Goal: Information Seeking & Learning: Check status

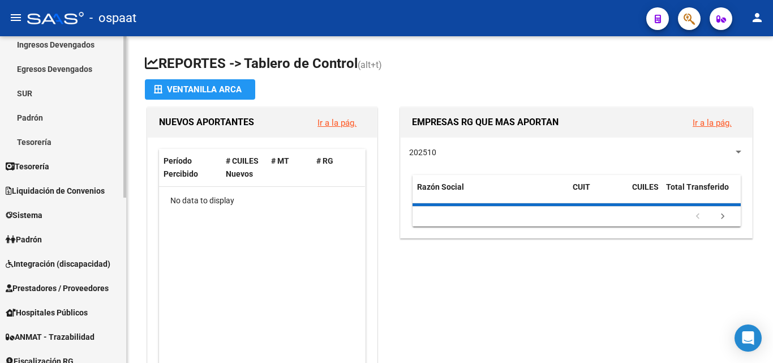
scroll to position [226, 0]
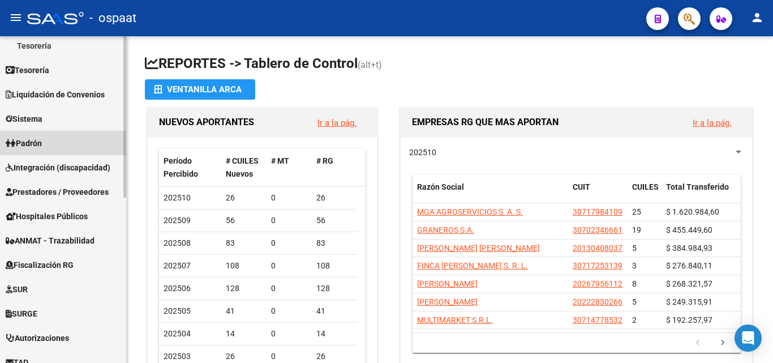
click at [38, 140] on span "Padrón" at bounding box center [24, 143] width 36 height 12
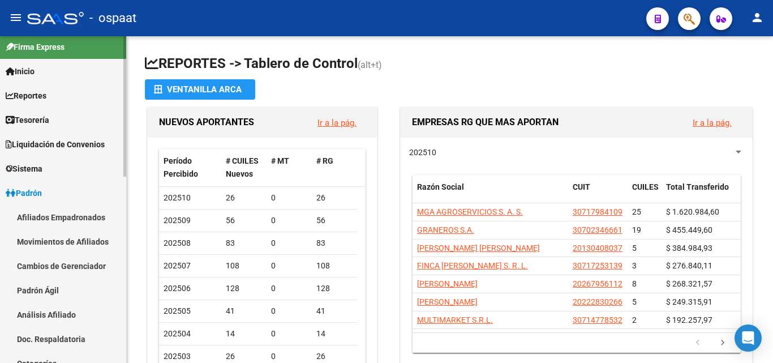
scroll to position [0, 0]
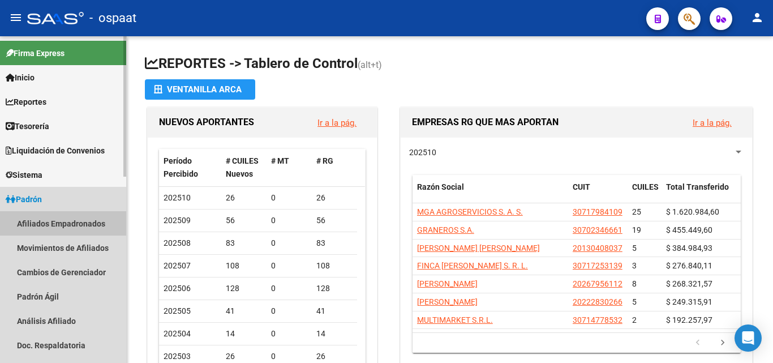
click at [63, 215] on link "Afiliados Empadronados" at bounding box center [63, 223] width 126 height 24
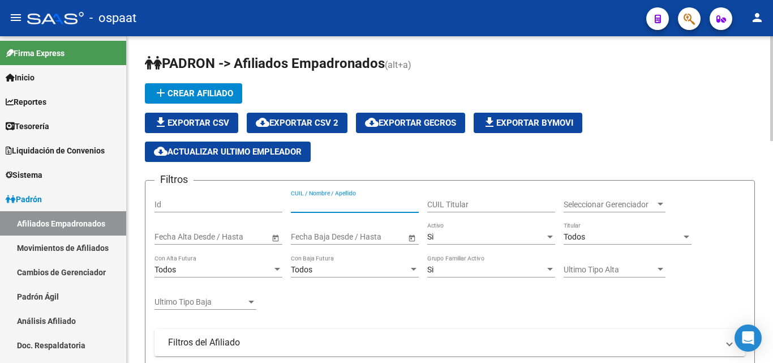
click at [322, 206] on input "CUIL / Nombre / Apellido" at bounding box center [355, 205] width 128 height 10
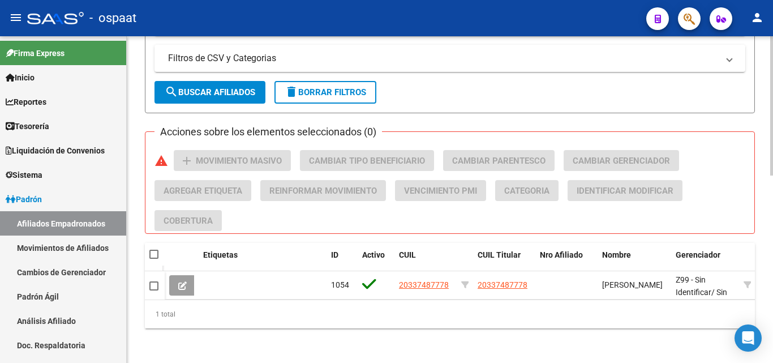
scroll to position [439, 0]
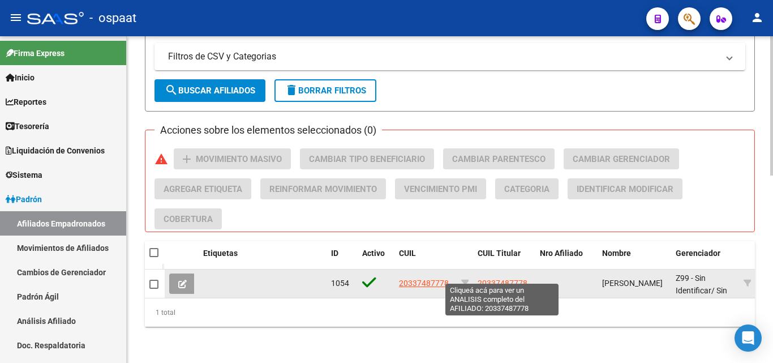
type input "20337487778"
click at [486, 278] on span "20337487778" at bounding box center [502, 282] width 50 height 9
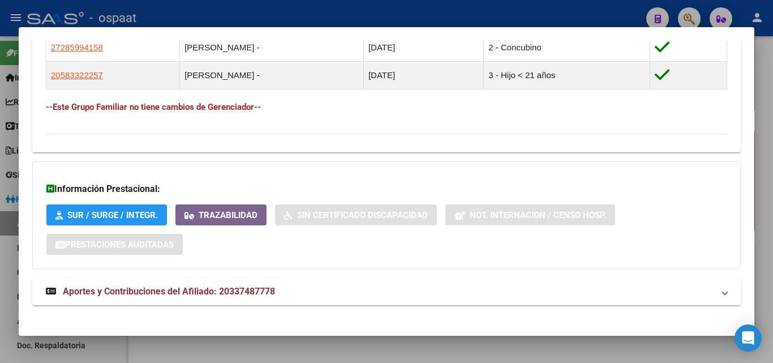
scroll to position [703, 0]
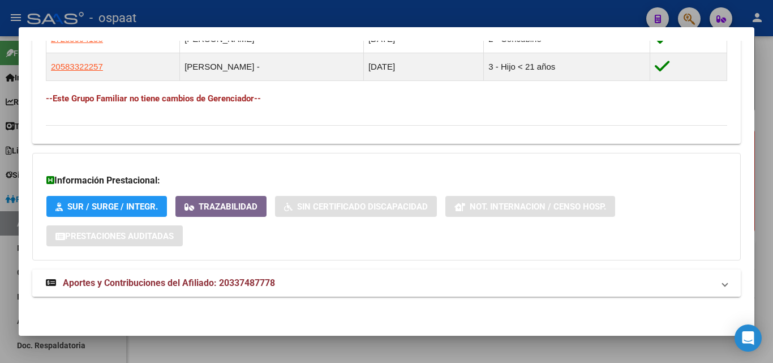
click at [248, 284] on span "Aportes y Contribuciones del Afiliado: 20337487778" at bounding box center [169, 282] width 212 height 11
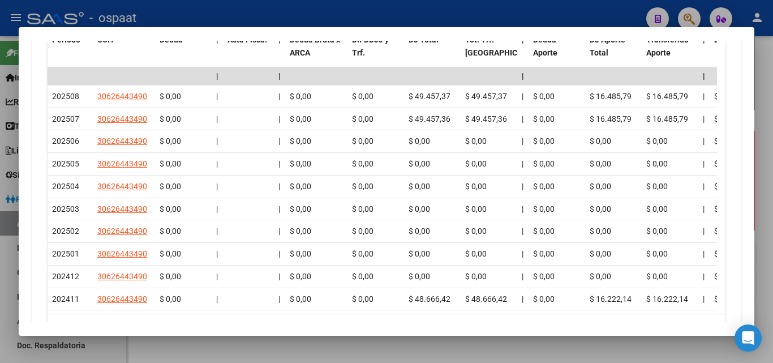
scroll to position [1262, 0]
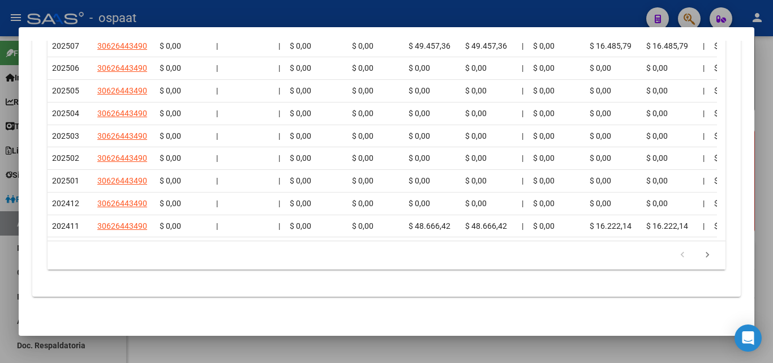
drag, startPoint x: 200, startPoint y: 231, endPoint x: 227, endPoint y: 238, distance: 28.1
click at [227, 238] on datatable-body "| | | | | | | | | | | | | 202508 30626443490 $ 0,00 | | $ 0,00 $ 0,00 $ 49.457,…" at bounding box center [382, 117] width 669 height 246
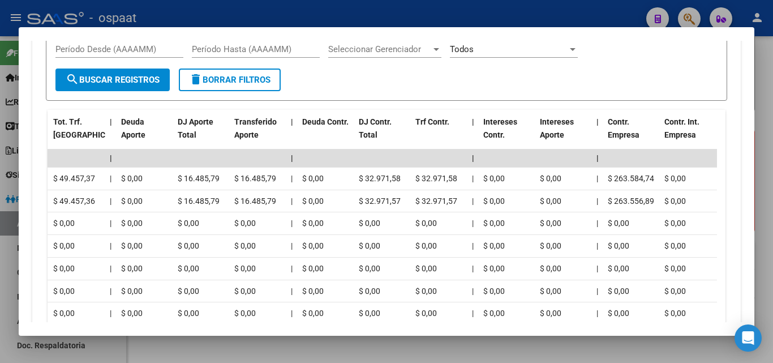
scroll to position [1036, 0]
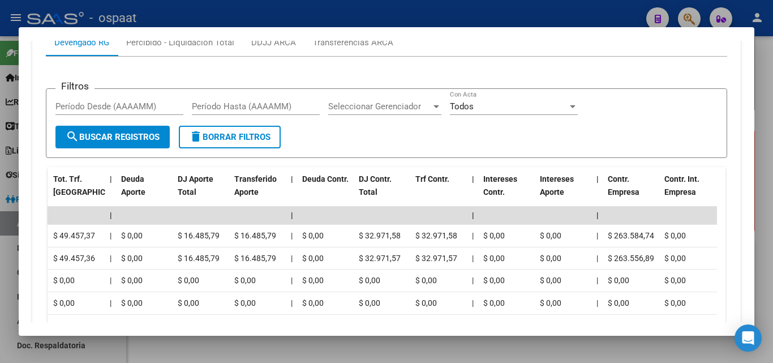
click at [767, 84] on div at bounding box center [386, 181] width 773 height 363
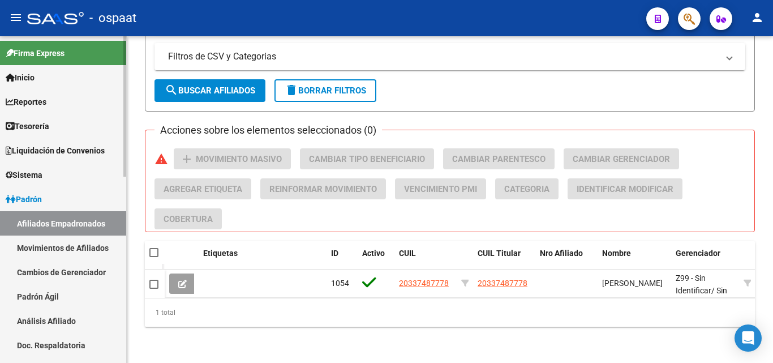
click at [57, 70] on link "Inicio" at bounding box center [63, 77] width 126 height 24
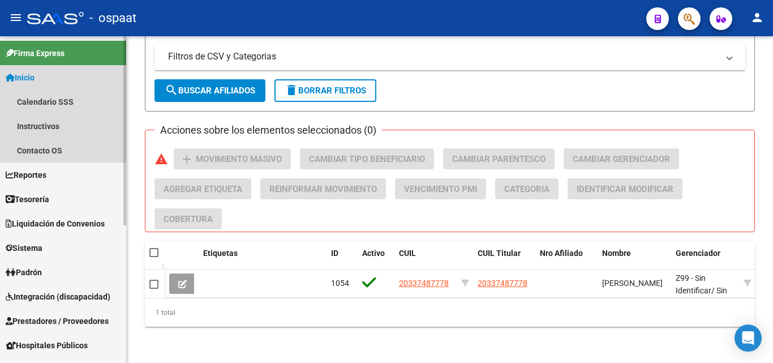
click at [46, 80] on link "Inicio" at bounding box center [63, 77] width 126 height 24
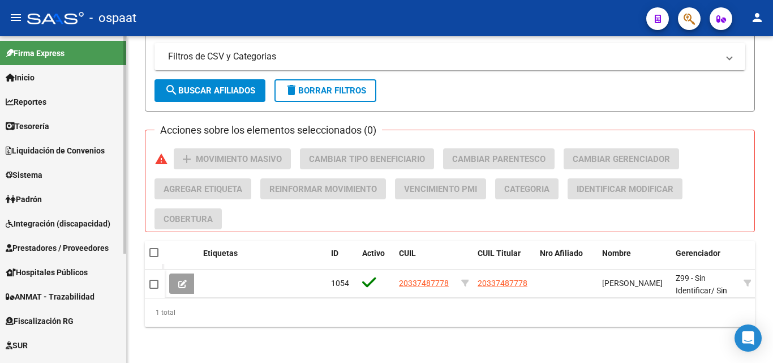
click at [48, 200] on link "Padrón" at bounding box center [63, 199] width 126 height 24
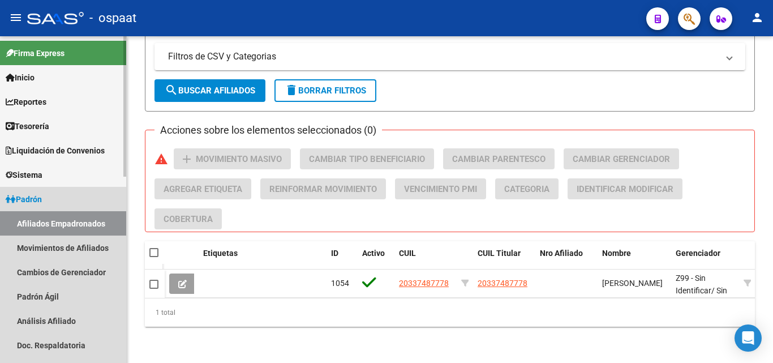
click at [89, 217] on link "Afiliados Empadronados" at bounding box center [63, 223] width 126 height 24
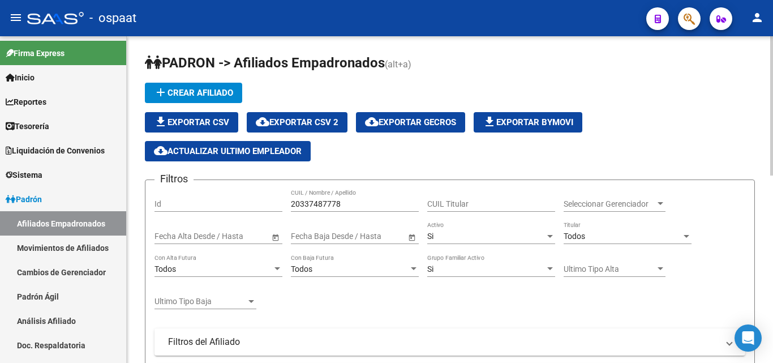
scroll to position [0, 0]
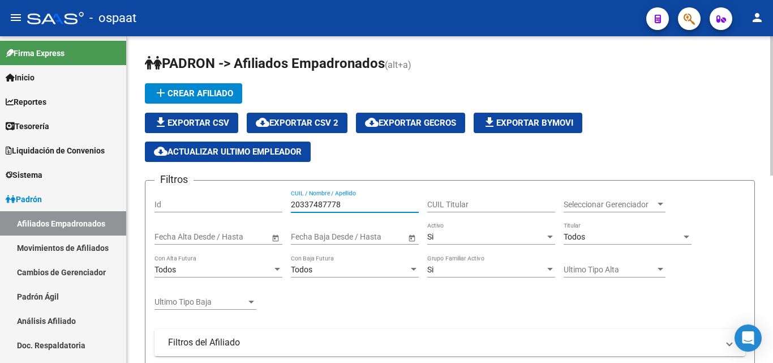
drag, startPoint x: 343, startPoint y: 204, endPoint x: 207, endPoint y: 223, distance: 137.1
click at [212, 225] on div "Filtros Id 20337487778 CUIL / Nombre / Apellido CUIL Titular Seleccionar Gerenc…" at bounding box center [449, 326] width 590 height 275
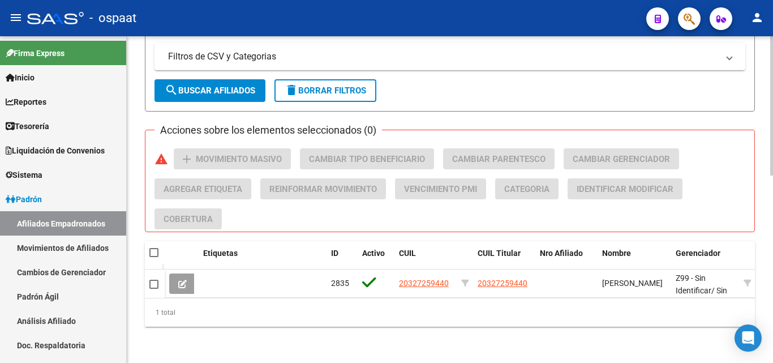
scroll to position [439, 0]
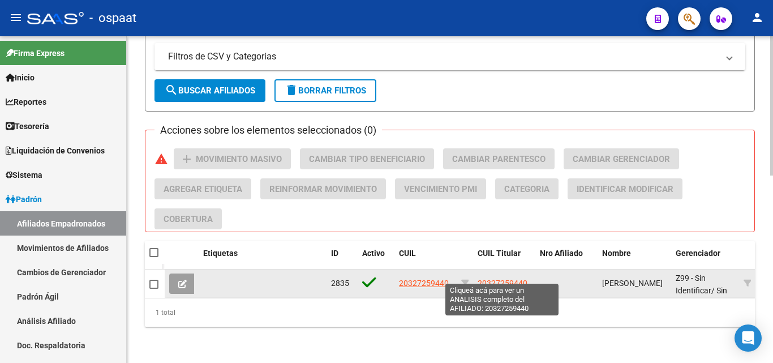
type input "20327259440"
click at [486, 278] on span "20327259440" at bounding box center [502, 282] width 50 height 9
type textarea "20327259440"
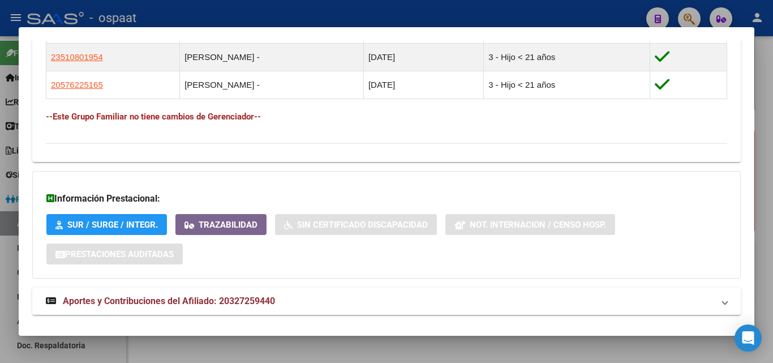
scroll to position [731, 0]
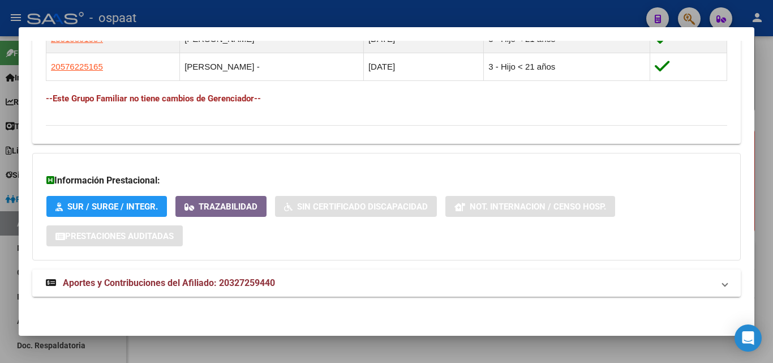
click at [176, 279] on span "Aportes y Contribuciones del Afiliado: 20327259440" at bounding box center [169, 282] width 212 height 11
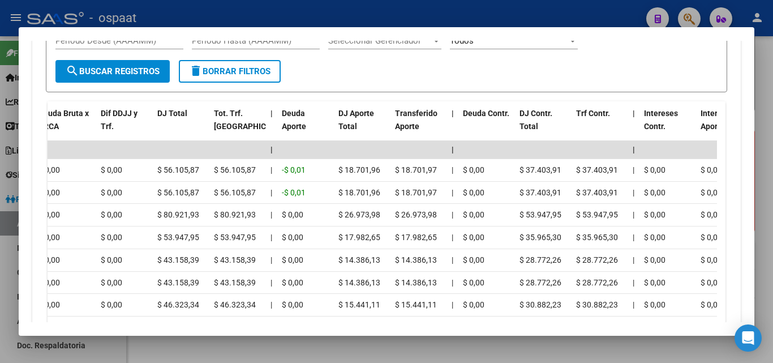
scroll to position [1120, 0]
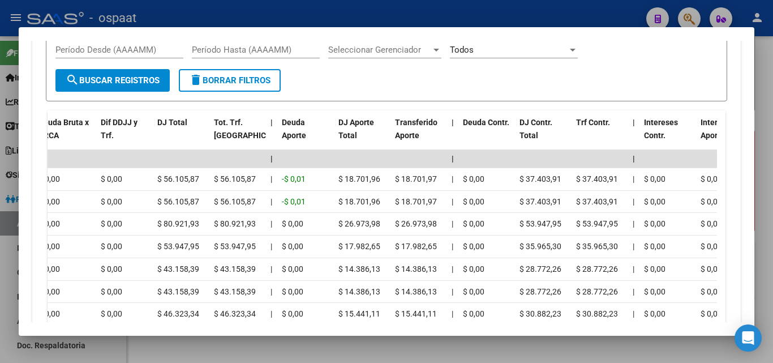
click at [318, 353] on div at bounding box center [386, 181] width 773 height 363
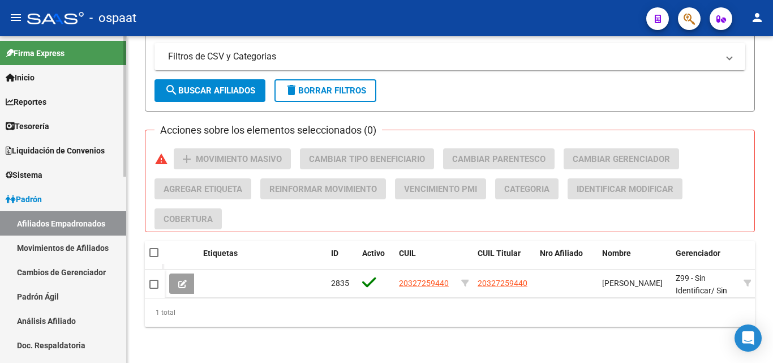
click at [126, 150] on div at bounding box center [124, 106] width 3 height 140
click at [70, 219] on link "Afiliados Empadronados" at bounding box center [63, 223] width 126 height 24
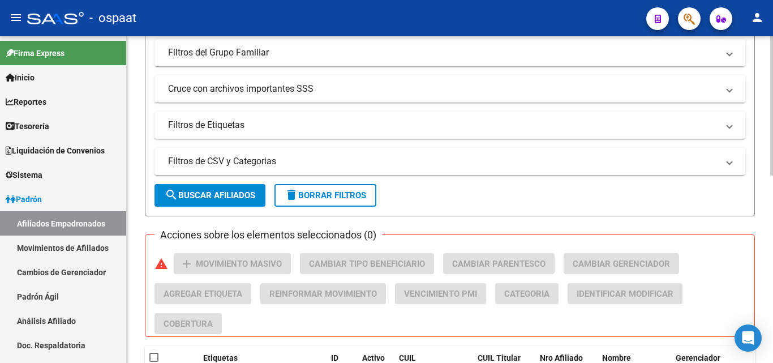
scroll to position [0, 0]
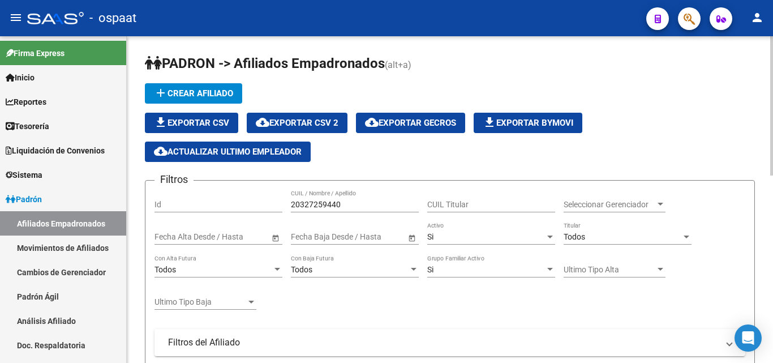
click at [283, 198] on div "Filtros Id 20327259440 CUIL / Nombre / Apellido CUIL Titular Seleccionar Gerenc…" at bounding box center [449, 326] width 590 height 275
drag, startPoint x: 343, startPoint y: 204, endPoint x: 268, endPoint y: 205, distance: 74.7
click at [268, 205] on div "Filtros Id 20327259440 CUIL / Nombre / Apellido CUIL Titular Seleccionar Gerenc…" at bounding box center [449, 326] width 590 height 275
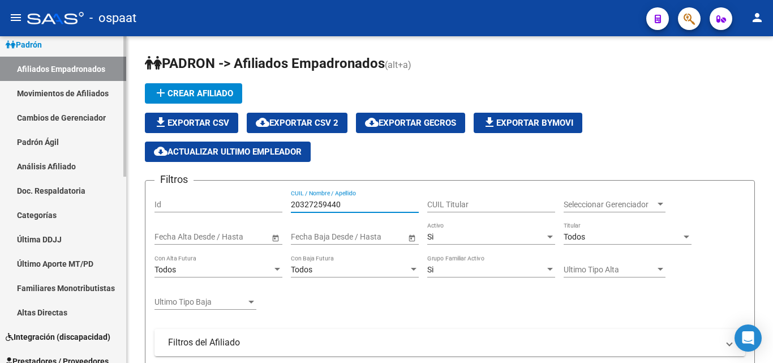
scroll to position [93, 0]
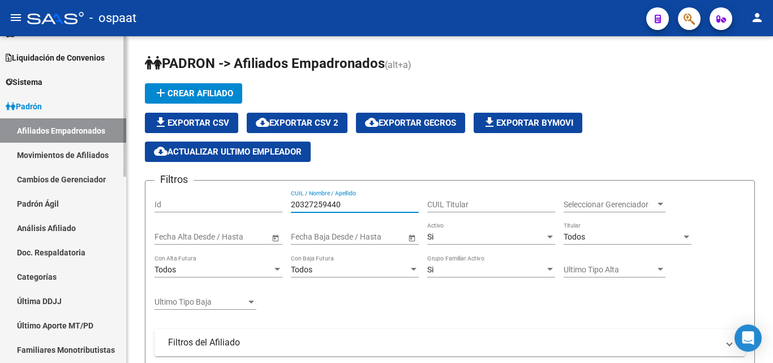
click at [42, 105] on span "Padrón" at bounding box center [24, 106] width 36 height 12
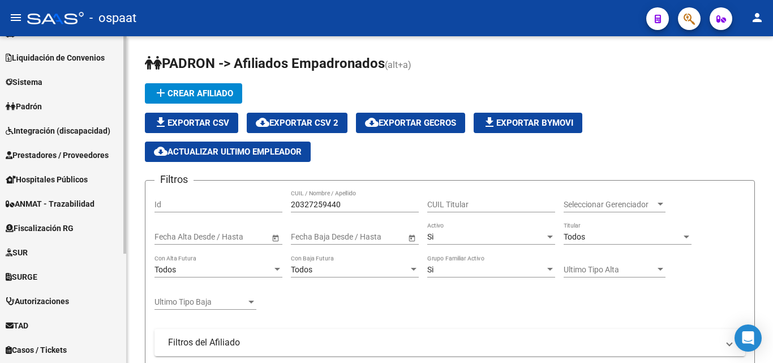
click at [56, 80] on link "Sistema" at bounding box center [63, 82] width 126 height 24
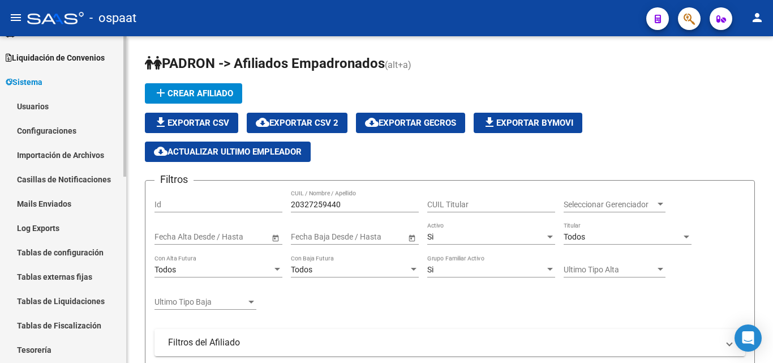
click at [49, 109] on link "Usuarios" at bounding box center [63, 106] width 126 height 24
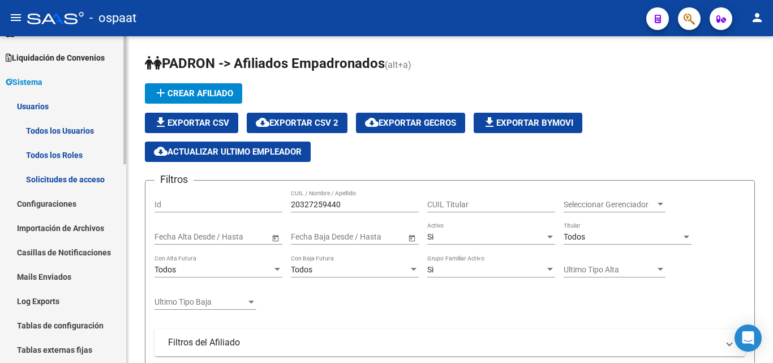
click at [64, 131] on link "Todos los Usuarios" at bounding box center [63, 130] width 126 height 24
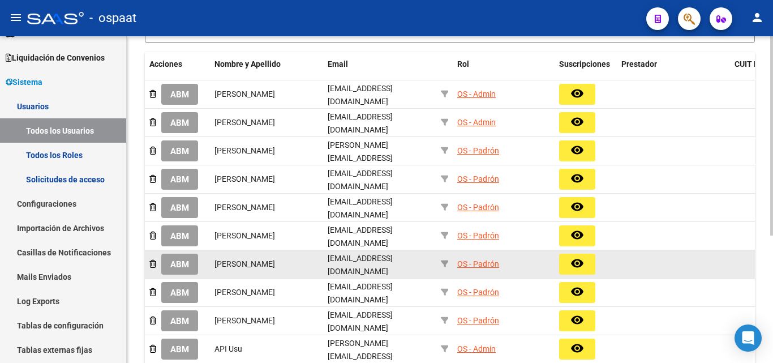
scroll to position [170, 0]
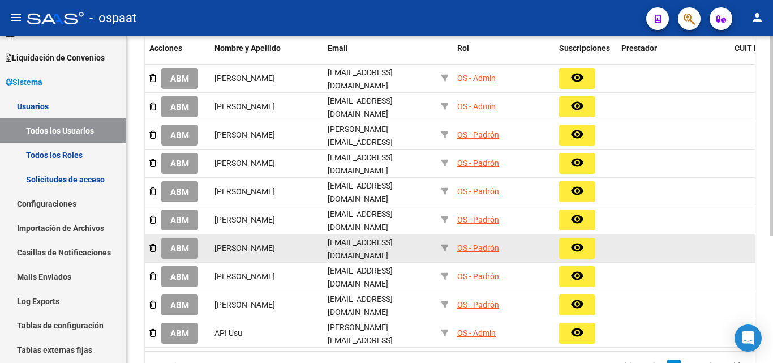
click at [572, 240] on mat-icon "remove_red_eye" at bounding box center [577, 247] width 14 height 14
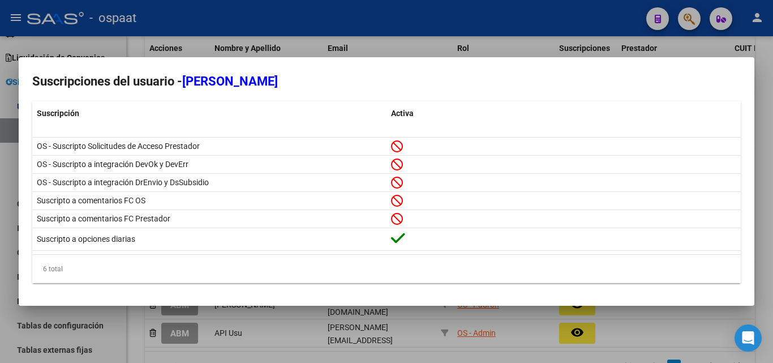
click at [262, 295] on mat-dialog-container "Suscripciones del usuario - [PERSON_NAME] Suscripción Activa OS - Suscripto Sol…" at bounding box center [386, 181] width 735 height 249
click at [741, 101] on mat-dialog-content "Suscripción Activa OS - Suscripto Solicitudes de Acceso Prestador OS - Suscript…" at bounding box center [386, 192] width 735 height 200
drag, startPoint x: 582, startPoint y: 302, endPoint x: 539, endPoint y: 327, distance: 49.7
click at [581, 303] on mat-dialog-container "Suscripciones del usuario - [PERSON_NAME] Suscripción Activa OS - Suscripto Sol…" at bounding box center [386, 181] width 735 height 249
drag, startPoint x: 503, startPoint y: 335, endPoint x: 489, endPoint y: 340, distance: 14.7
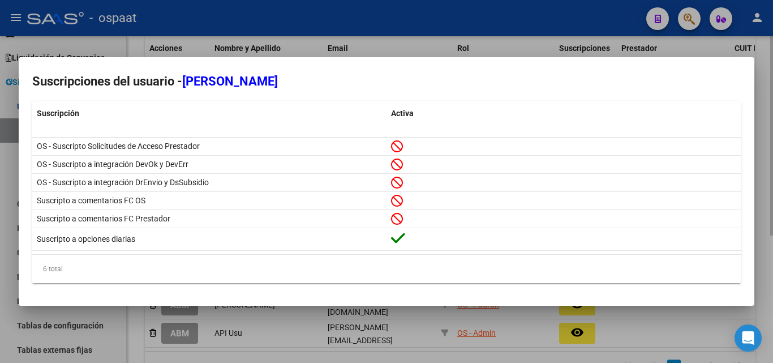
click at [502, 336] on div at bounding box center [386, 181] width 773 height 363
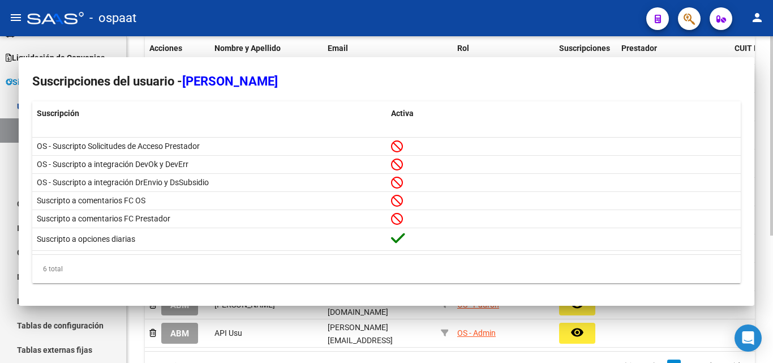
click at [467, 356] on datatable-pager "1 2" at bounding box center [509, 365] width 478 height 19
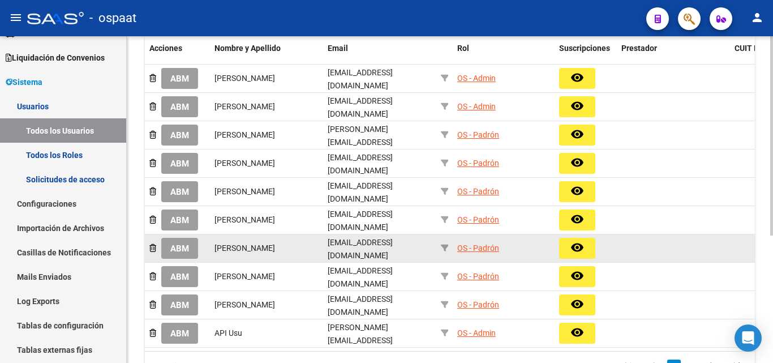
click at [484, 242] on div "OS - Padrón" at bounding box center [478, 248] width 42 height 13
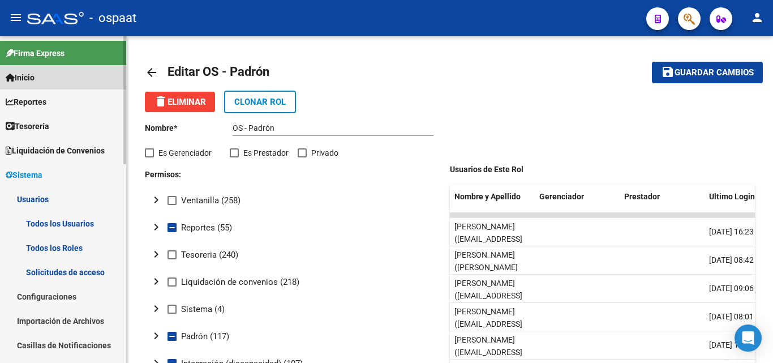
click at [57, 84] on link "Inicio" at bounding box center [63, 77] width 126 height 24
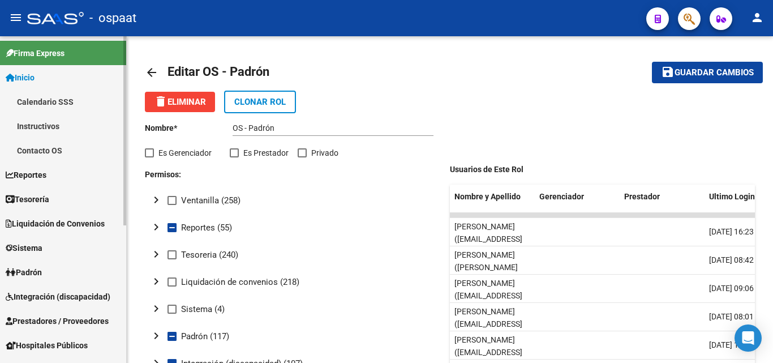
click at [53, 73] on link "Inicio" at bounding box center [63, 77] width 126 height 24
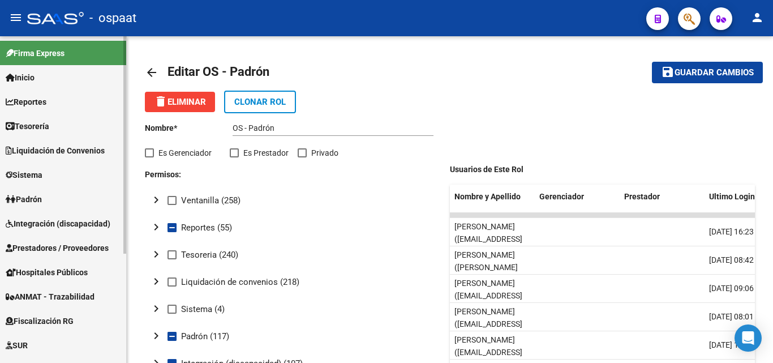
click at [35, 71] on span "Inicio" at bounding box center [20, 77] width 29 height 12
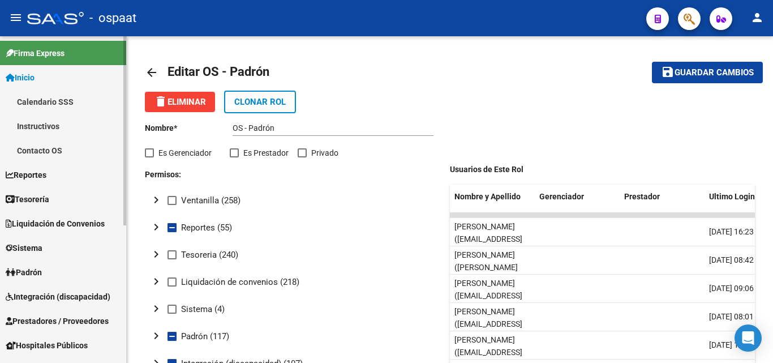
click at [46, 77] on link "Inicio" at bounding box center [63, 77] width 126 height 24
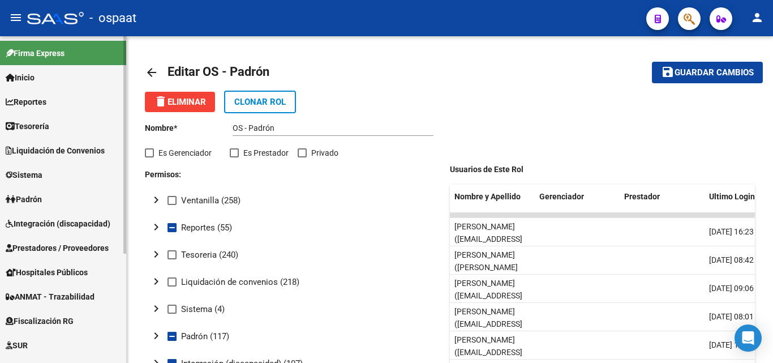
click at [46, 77] on link "Inicio" at bounding box center [63, 77] width 126 height 24
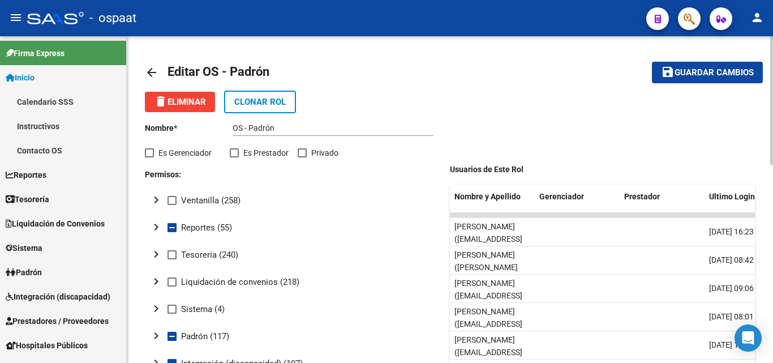
click at [491, 68] on mat-toolbar-row "arrow_back Editar OS - Padrón" at bounding box center [383, 72] width 476 height 36
click at [149, 68] on mat-icon "arrow_back" at bounding box center [152, 73] width 14 height 14
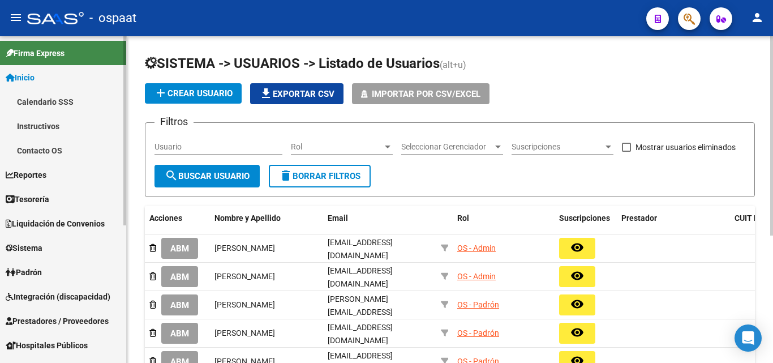
click at [39, 64] on link "Firma Express" at bounding box center [63, 53] width 126 height 24
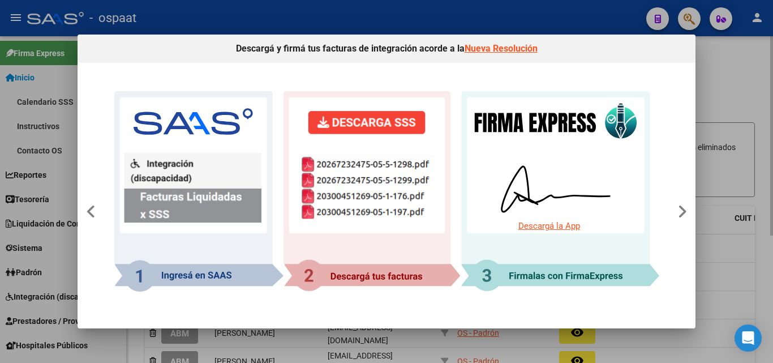
click at [762, 70] on div at bounding box center [386, 181] width 773 height 363
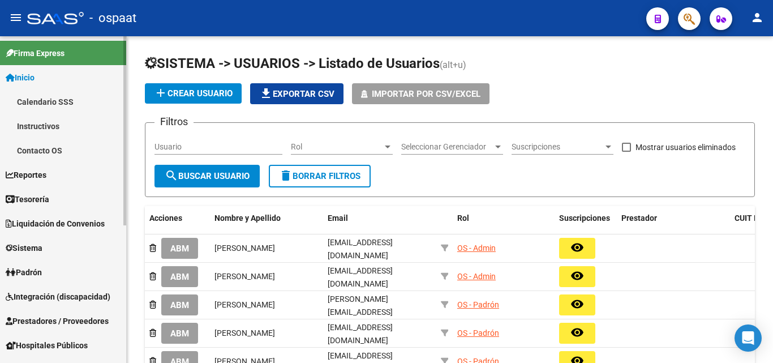
click at [67, 274] on link "Padrón" at bounding box center [63, 272] width 126 height 24
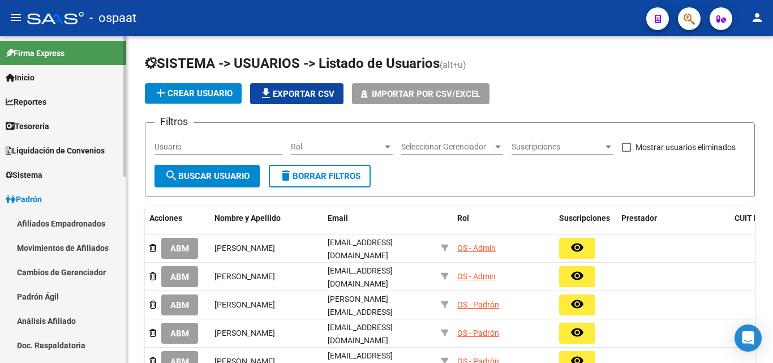
click at [71, 223] on link "Afiliados Empadronados" at bounding box center [63, 223] width 126 height 24
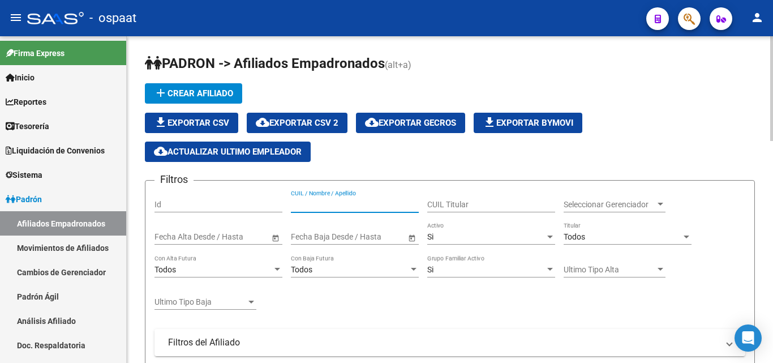
click at [358, 201] on input "CUIL / Nombre / Apellido" at bounding box center [355, 205] width 128 height 10
paste input "[PERSON_NAME] [PERSON_NAME]"
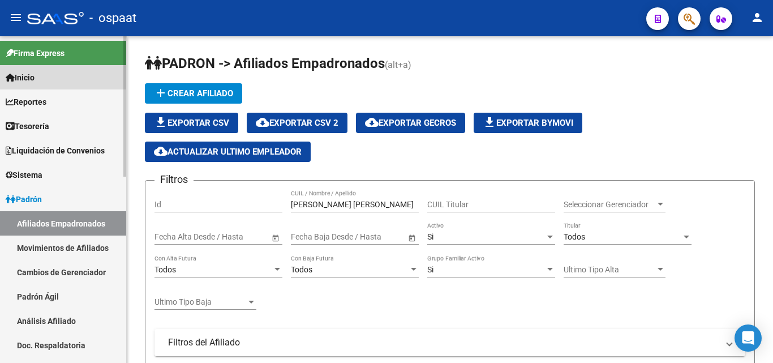
click at [63, 75] on link "Inicio" at bounding box center [63, 77] width 126 height 24
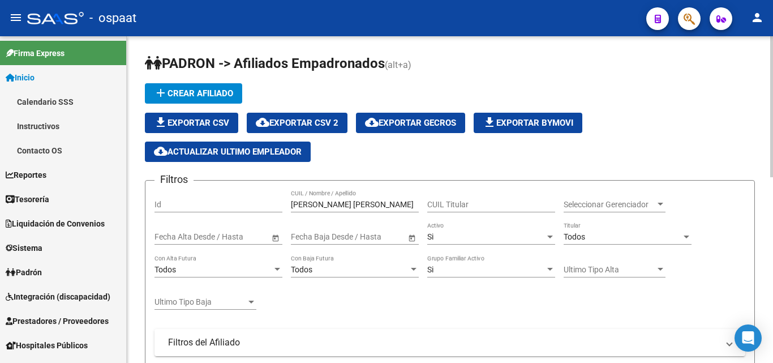
click at [325, 202] on input "[PERSON_NAME] [PERSON_NAME]" at bounding box center [355, 205] width 128 height 10
click at [322, 203] on input "[PERSON_NAME] [PERSON_NAME]" at bounding box center [355, 205] width 128 height 10
drag, startPoint x: 395, startPoint y: 203, endPoint x: 318, endPoint y: 208, distance: 77.1
click at [318, 208] on input "[PERSON_NAME] [PERSON_NAME]" at bounding box center [355, 205] width 128 height 10
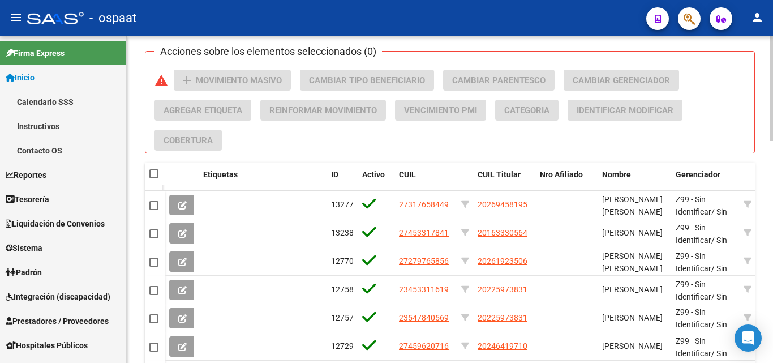
scroll to position [693, 0]
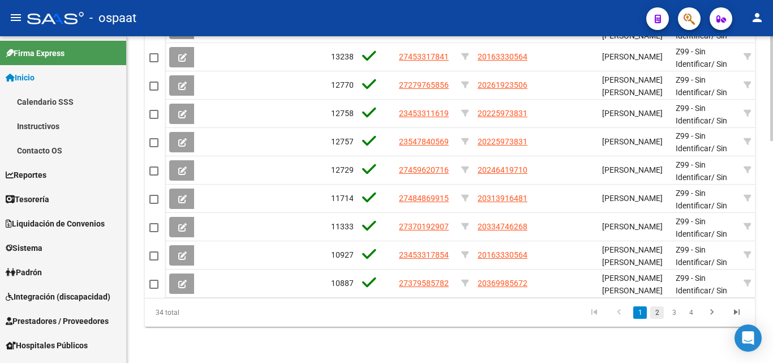
click at [659, 314] on link "2" at bounding box center [657, 312] width 14 height 12
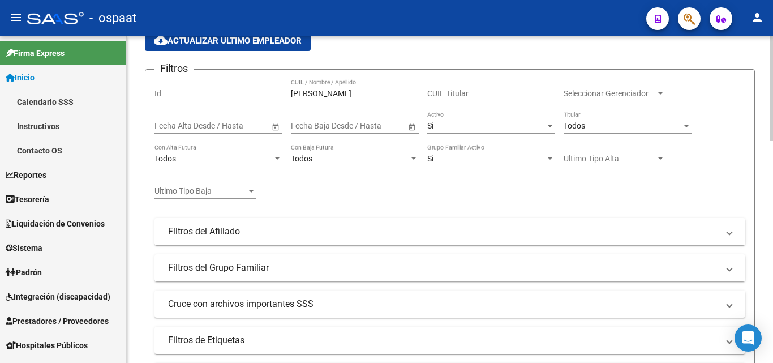
scroll to position [0, 0]
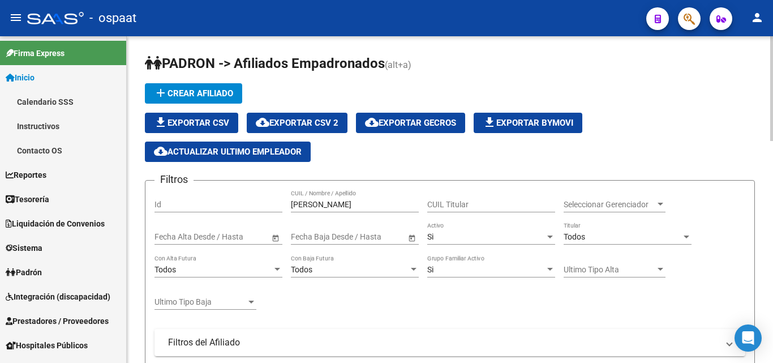
click at [353, 206] on input "[PERSON_NAME]" at bounding box center [355, 205] width 128 height 10
click at [320, 202] on input "SOTELOJOANNA" at bounding box center [355, 205] width 128 height 10
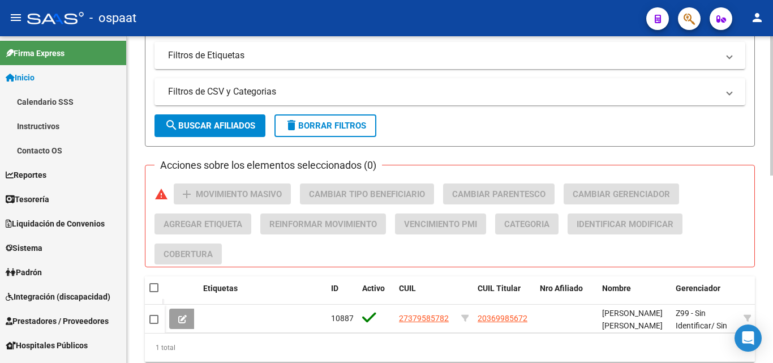
scroll to position [439, 0]
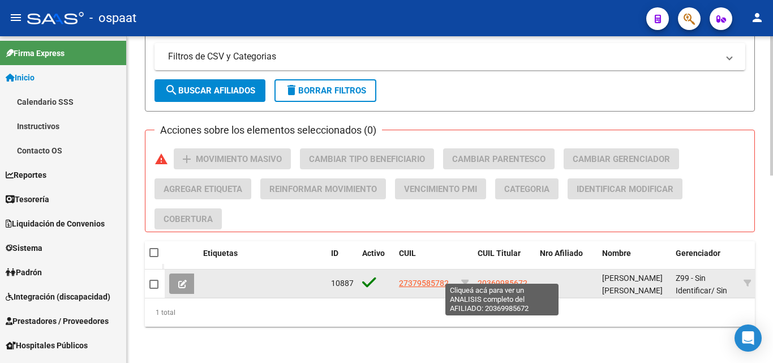
type input "[PERSON_NAME]"
click at [502, 278] on span "20369985672" at bounding box center [502, 282] width 50 height 9
type textarea "20369985672"
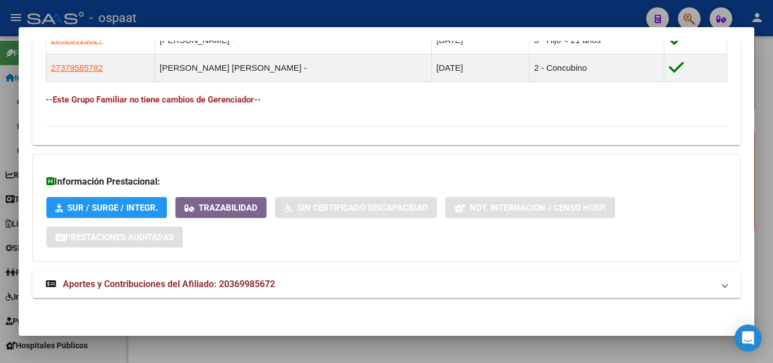
scroll to position [758, 0]
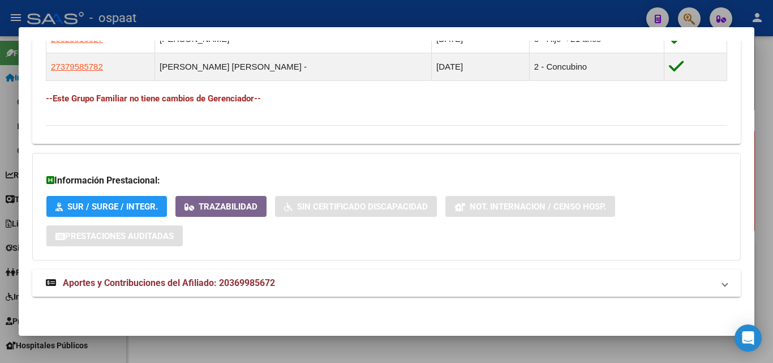
click at [171, 282] on span "Aportes y Contribuciones del Afiliado: 20369985672" at bounding box center [169, 282] width 212 height 11
click at [183, 283] on span "Aportes y Contribuciones del Afiliado: 20369985672" at bounding box center [169, 287] width 212 height 11
click at [183, 283] on span "Aportes y Contribuciones del Afiliado: 20369985672" at bounding box center [169, 282] width 212 height 11
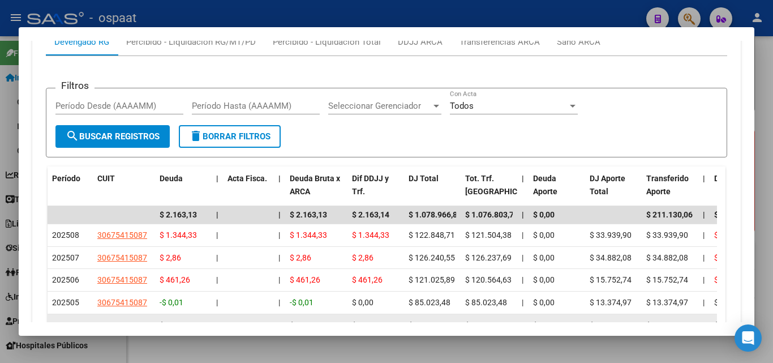
scroll to position [1098, 0]
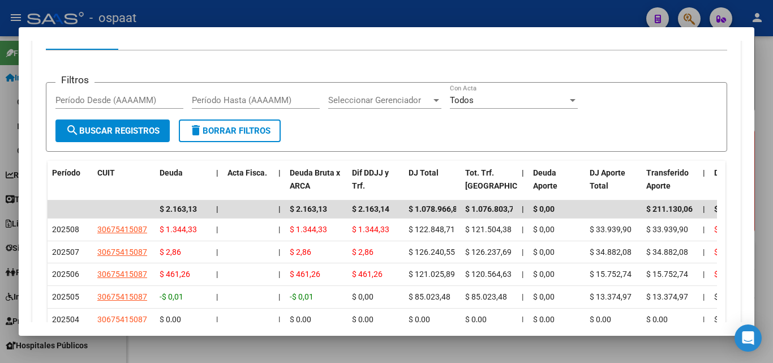
click at [760, 83] on div at bounding box center [386, 181] width 773 height 363
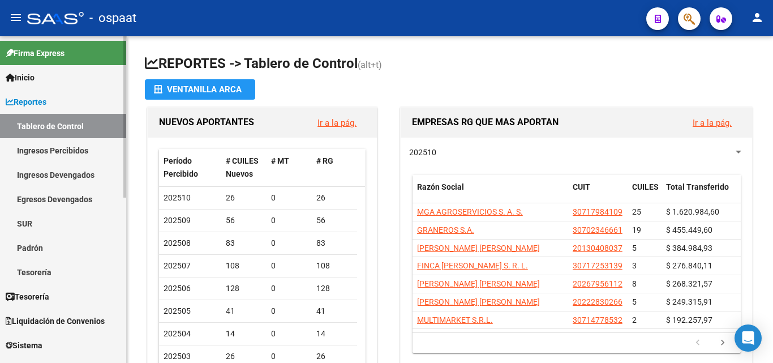
click at [75, 246] on link "Padrón" at bounding box center [63, 247] width 126 height 24
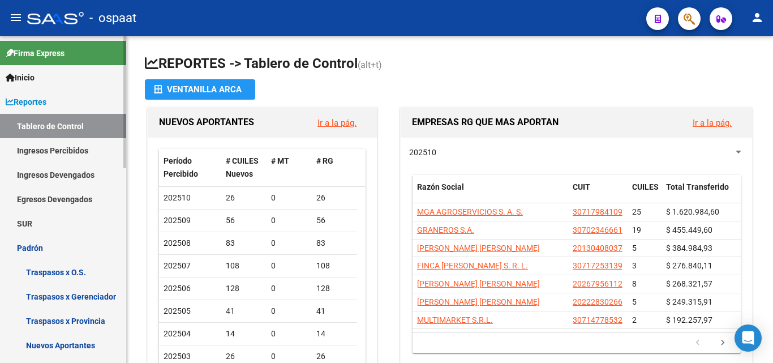
click at [73, 243] on link "Padrón" at bounding box center [63, 247] width 126 height 24
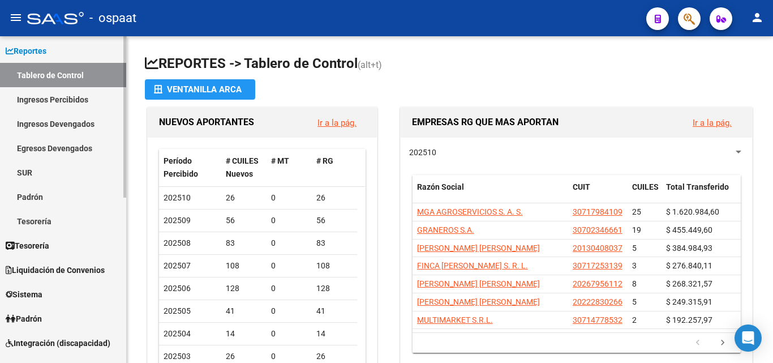
scroll to position [113, 0]
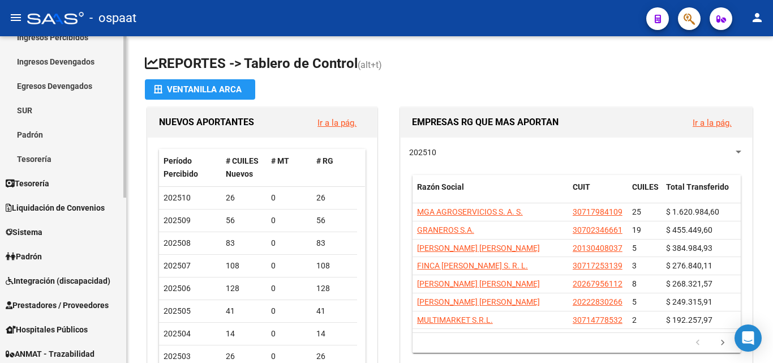
click at [76, 261] on link "Padrón" at bounding box center [63, 256] width 126 height 24
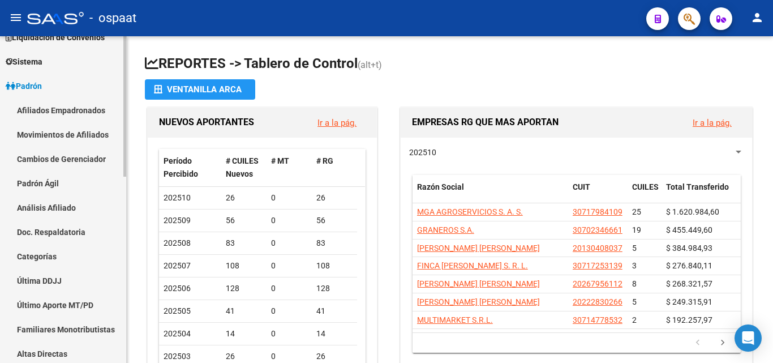
click at [92, 113] on link "Afiliados Empadronados" at bounding box center [63, 110] width 126 height 24
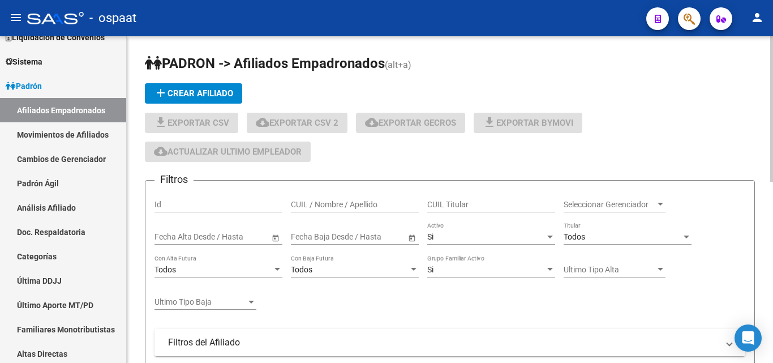
click at [350, 200] on input "CUIL / Nombre / Apellido" at bounding box center [355, 205] width 128 height 10
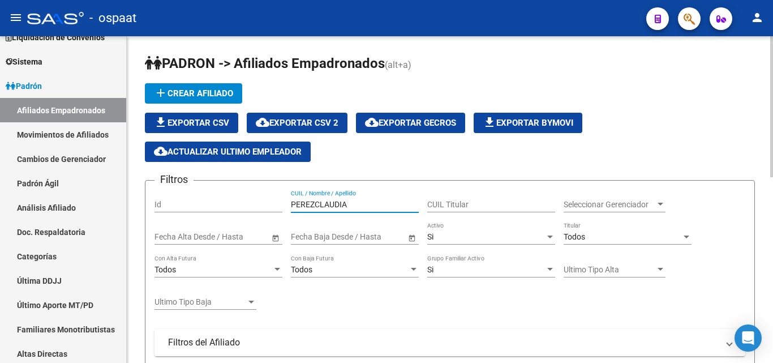
click at [314, 202] on input "PEREZCLAUDIA" at bounding box center [355, 205] width 128 height 10
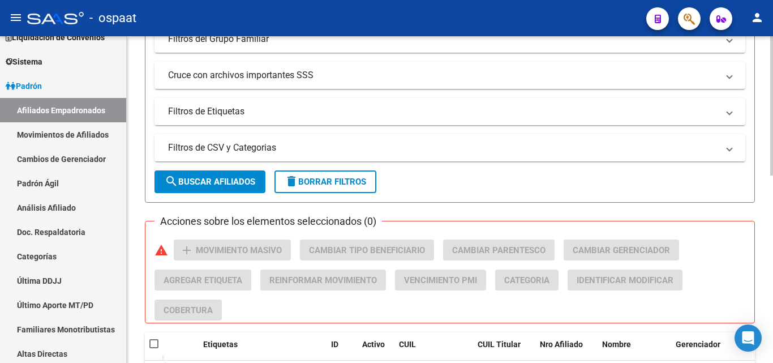
scroll to position [439, 0]
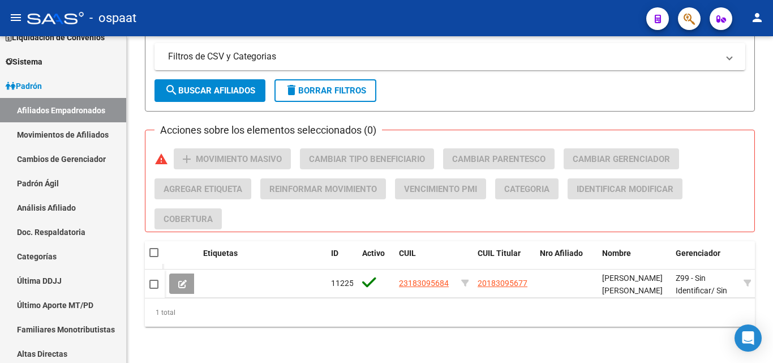
type input "PEREZ CLAUDIA"
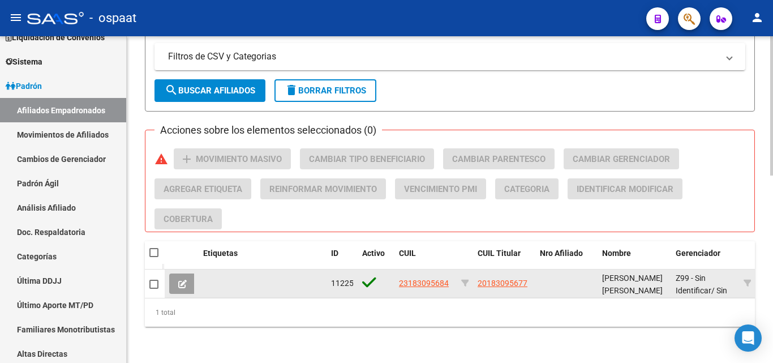
click at [505, 278] on span "20183095677" at bounding box center [502, 282] width 50 height 9
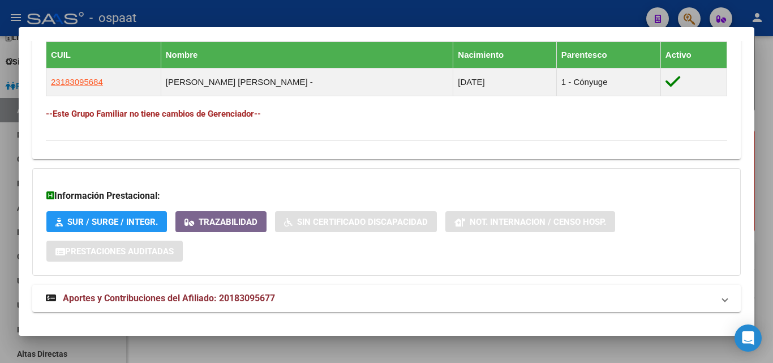
scroll to position [648, 0]
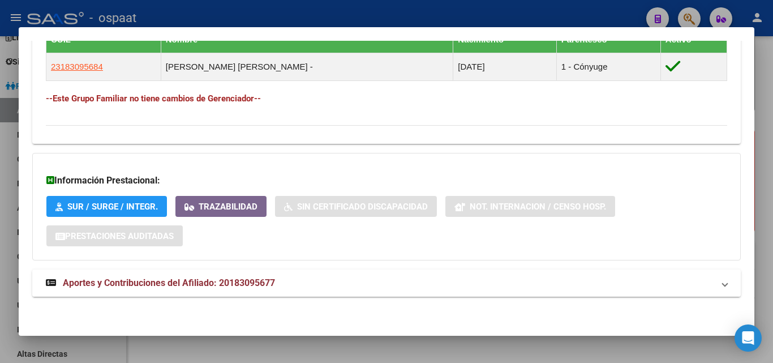
click at [269, 277] on strong "Aportes y Contribuciones del Afiliado: 20183095677" at bounding box center [160, 283] width 229 height 14
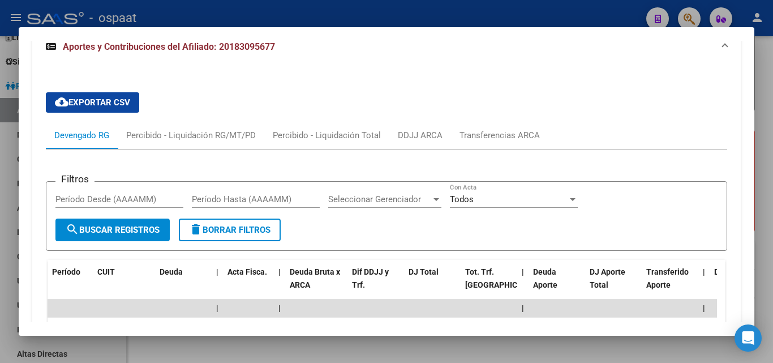
scroll to position [868, 0]
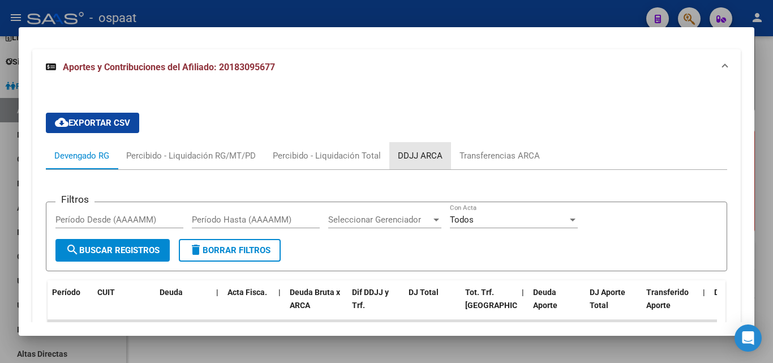
click at [421, 157] on div "DDJJ ARCA" at bounding box center [420, 155] width 45 height 12
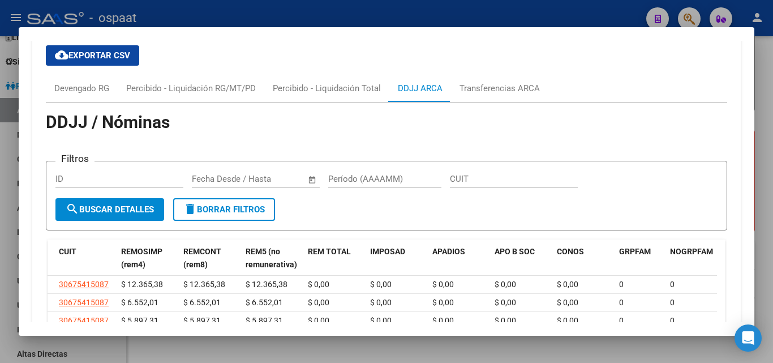
scroll to position [879, 0]
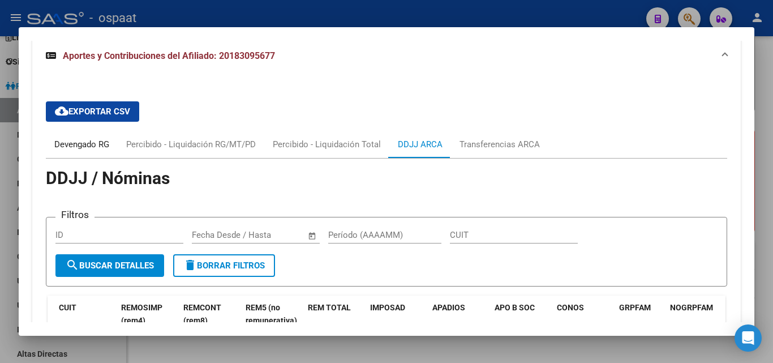
click at [97, 146] on div "Devengado RG" at bounding box center [81, 144] width 55 height 12
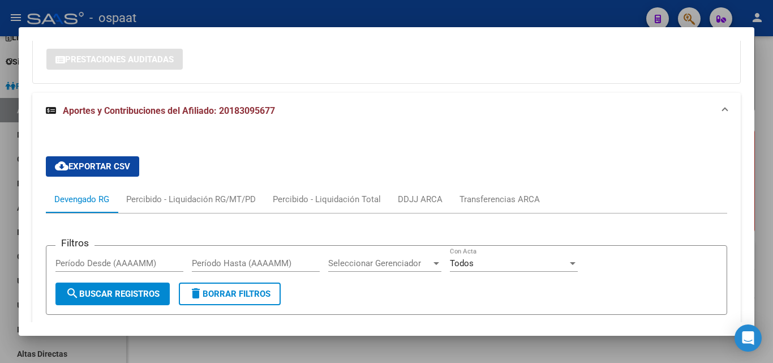
scroll to position [822, 0]
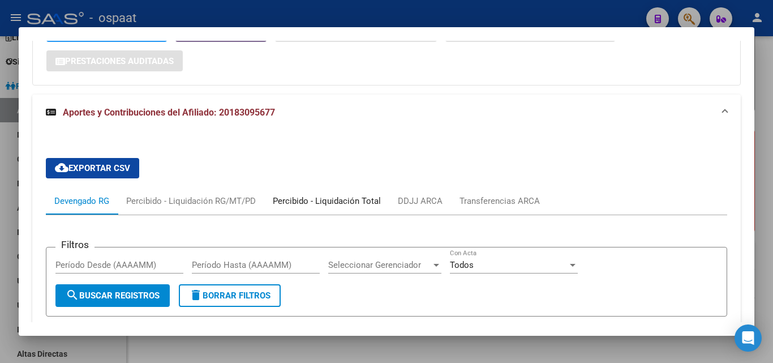
click at [330, 200] on div "Percibido - Liquidación Total" at bounding box center [327, 201] width 108 height 12
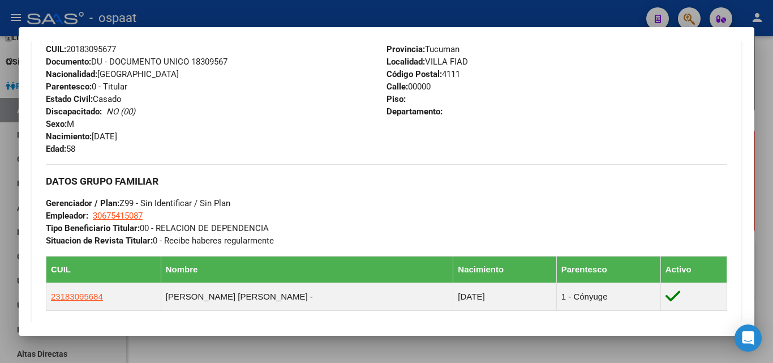
scroll to position [452, 0]
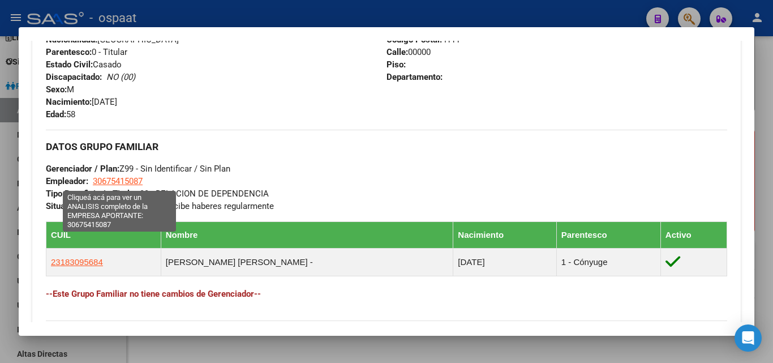
click at [129, 178] on span "30675415087" at bounding box center [118, 181] width 50 height 10
type textarea "30675415087"
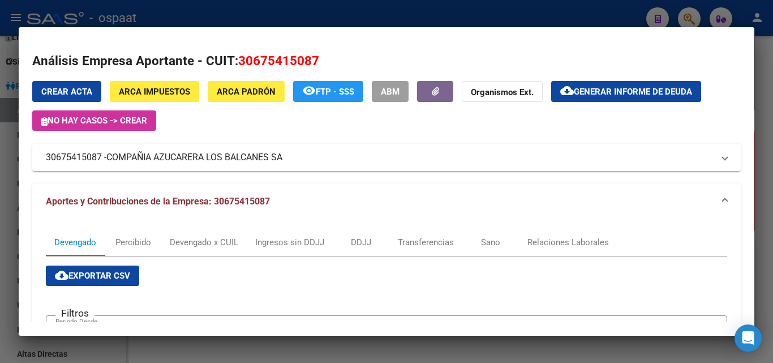
click at [767, 110] on div at bounding box center [386, 181] width 773 height 363
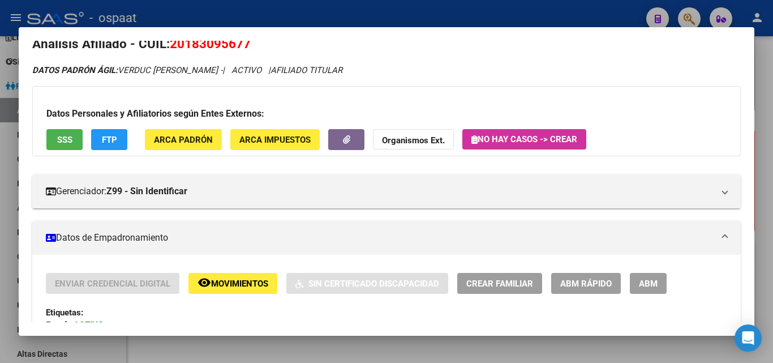
scroll to position [0, 0]
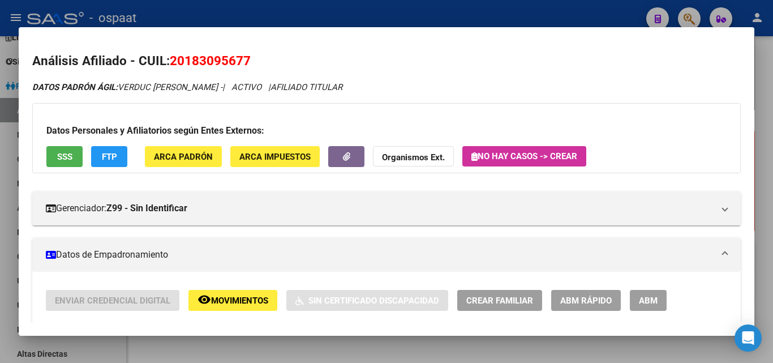
drag, startPoint x: 17, startPoint y: 165, endPoint x: 8, endPoint y: 170, distance: 10.4
click at [17, 165] on div at bounding box center [386, 181] width 773 height 363
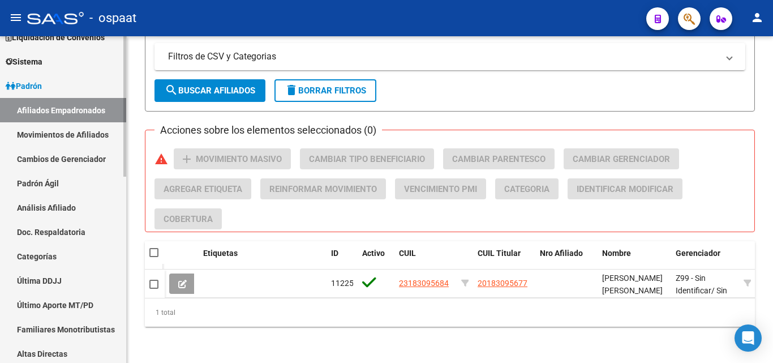
click at [6, 171] on link "Padrón Ágil" at bounding box center [63, 183] width 126 height 24
